Goal: Task Accomplishment & Management: Use online tool/utility

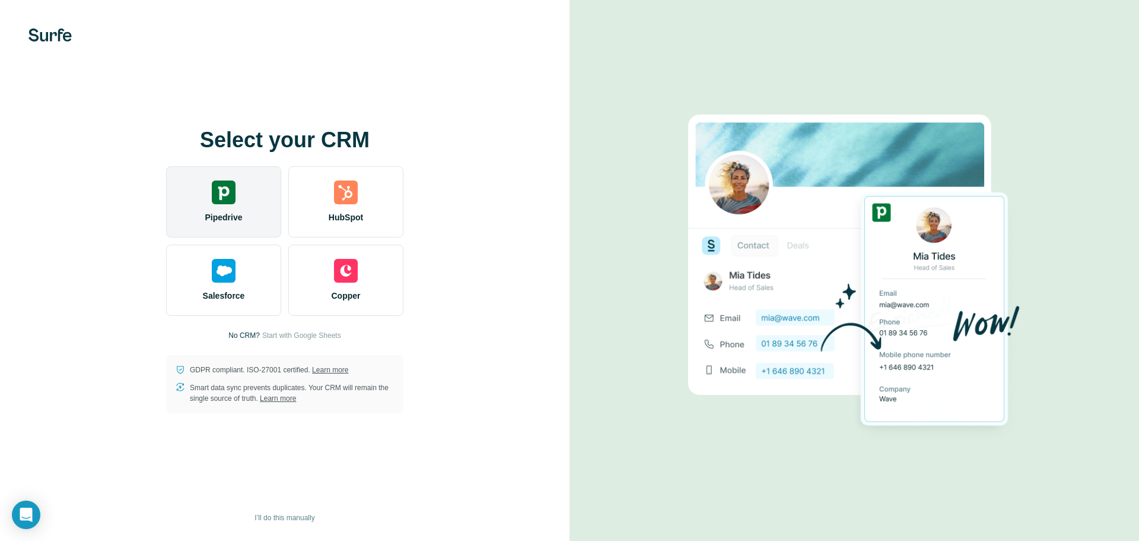
click at [253, 217] on div "Pipedrive" at bounding box center [223, 201] width 115 height 71
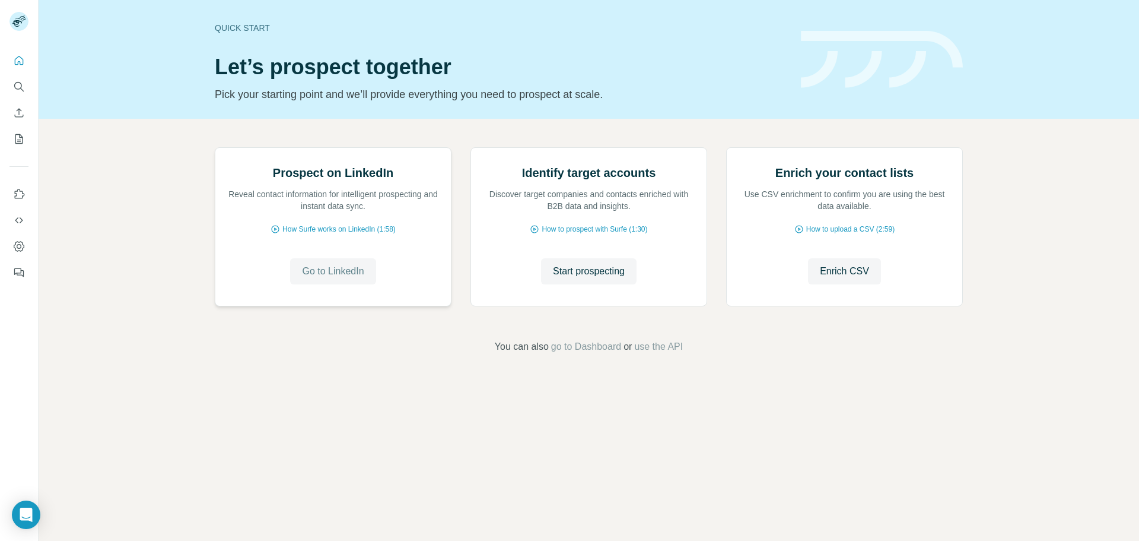
click at [320, 278] on span "Go to LinkedIn" at bounding box center [333, 271] width 62 height 14
